Goal: Task Accomplishment & Management: Manage account settings

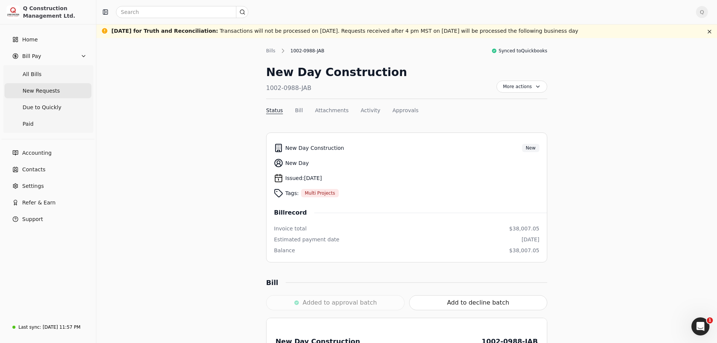
click at [36, 92] on span "New Requests" at bounding box center [41, 91] width 37 height 8
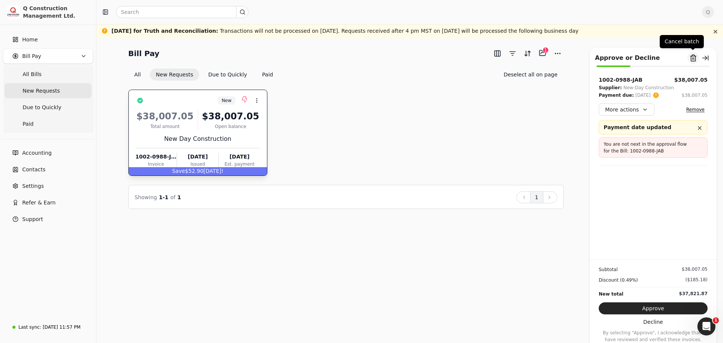
click at [694, 60] on button "Remove from batch" at bounding box center [693, 58] width 12 height 12
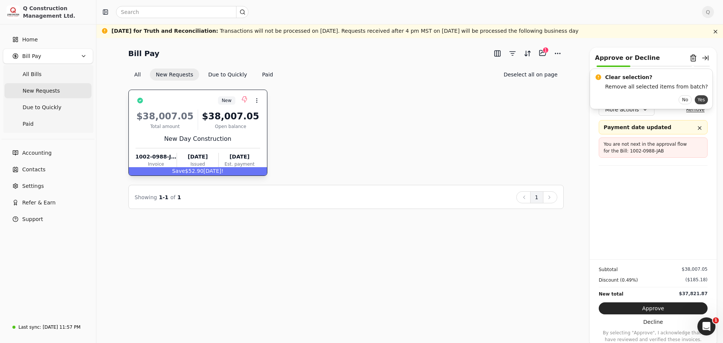
click at [695, 101] on button "Yes" at bounding box center [701, 99] width 13 height 9
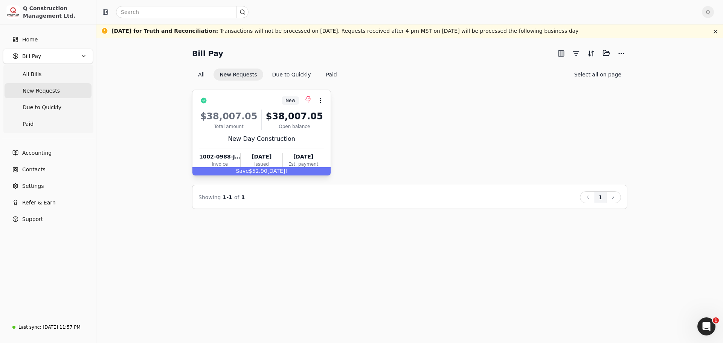
click at [311, 133] on div "$38,007.05 Total amount $38,007.05 Open balance New Day Construction 1002-0988-…" at bounding box center [261, 137] width 125 height 64
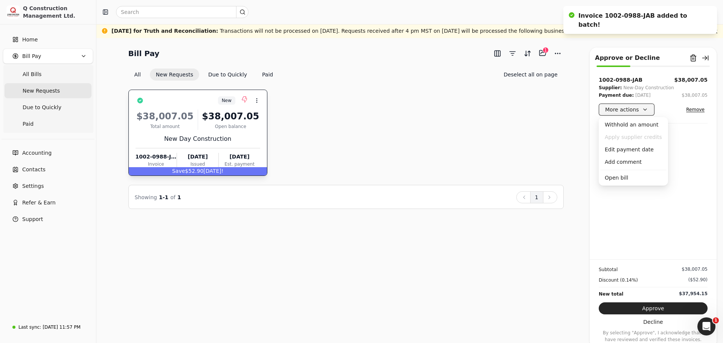
click at [645, 107] on button "More actions" at bounding box center [627, 110] width 56 height 12
click at [626, 151] on div "Edit payment date" at bounding box center [633, 149] width 66 height 12
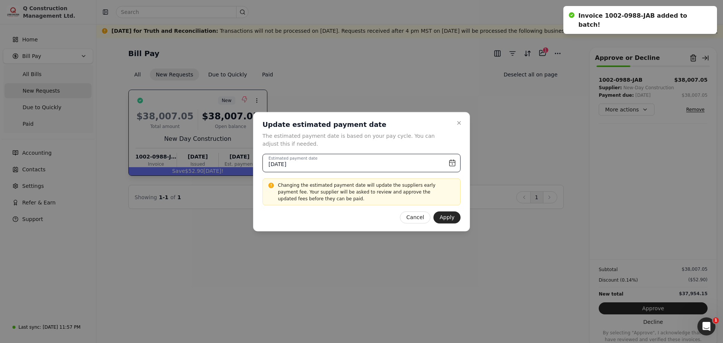
click at [453, 163] on input "September 30th, 2025" at bounding box center [361, 163] width 198 height 18
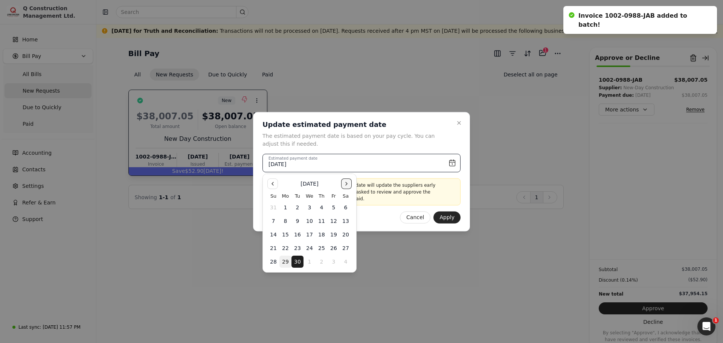
click at [345, 180] on button "Go to the Next Month" at bounding box center [346, 184] width 11 height 11
click at [288, 222] on button "6" at bounding box center [285, 221] width 12 height 12
type input "October 6th, 2025"
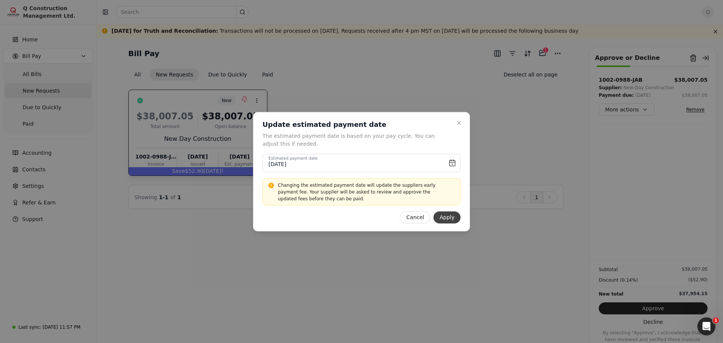
click at [449, 220] on button "Apply" at bounding box center [446, 217] width 27 height 12
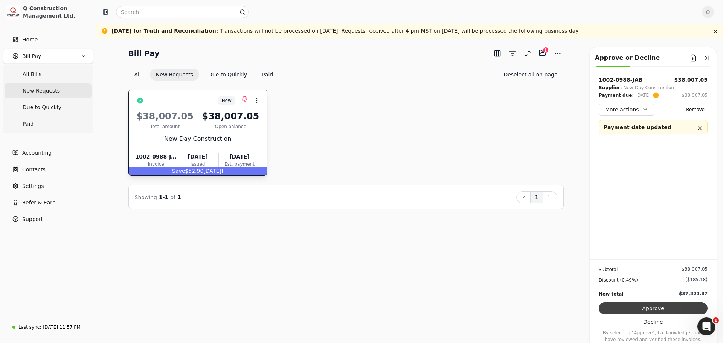
click at [650, 308] on button "Approve" at bounding box center [653, 308] width 109 height 12
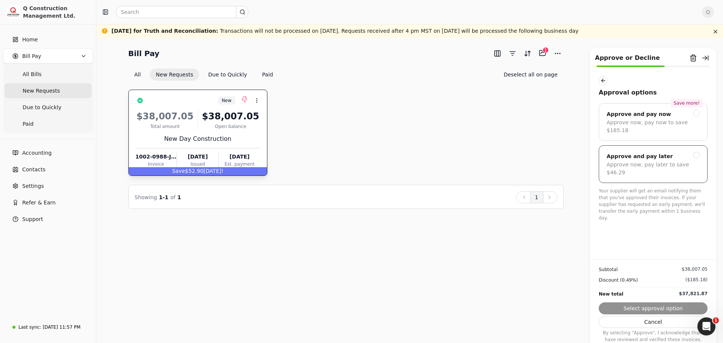
click at [694, 152] on div at bounding box center [696, 155] width 7 height 7
click at [659, 311] on button "Submit approval" at bounding box center [653, 308] width 109 height 12
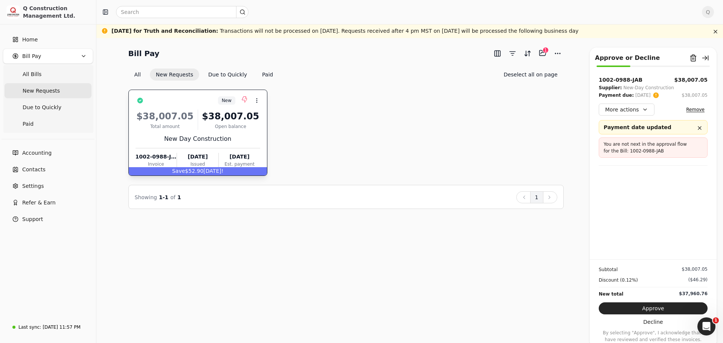
click at [421, 92] on div "New Context Menu Button $38,007.05 Total amount $38,007.05 Open balance New Day…" at bounding box center [345, 133] width 435 height 86
click at [691, 58] on button "Remove from batch" at bounding box center [693, 58] width 12 height 12
click at [695, 99] on button "Yes" at bounding box center [701, 99] width 13 height 9
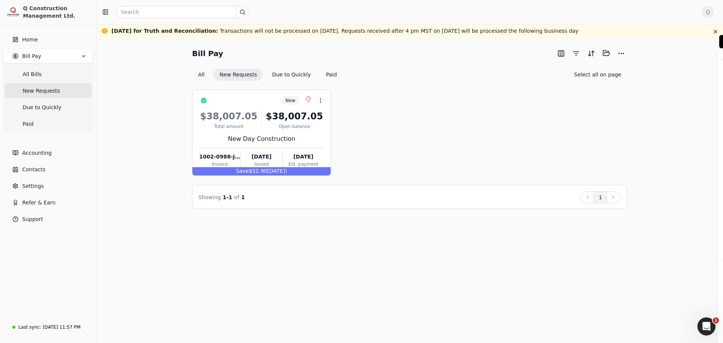
click at [469, 120] on div "New Context Menu Button $38,007.05 Total amount $38,007.05 Open balance New Day…" at bounding box center [409, 133] width 435 height 86
